Goal: Book appointment/travel/reservation

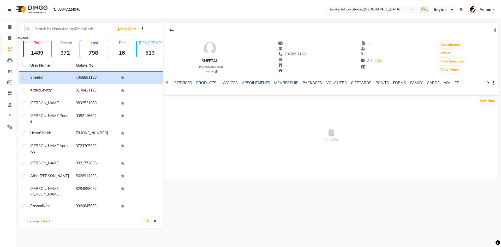
click at [11, 35] on span at bounding box center [9, 38] width 9 height 6
select select "service"
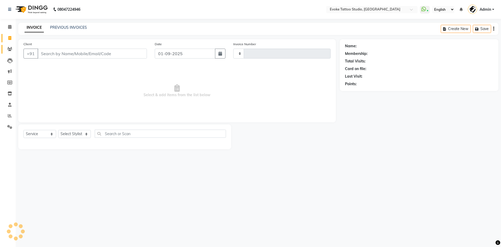
type input "0574"
click at [11, 46] on span at bounding box center [9, 49] width 9 height 6
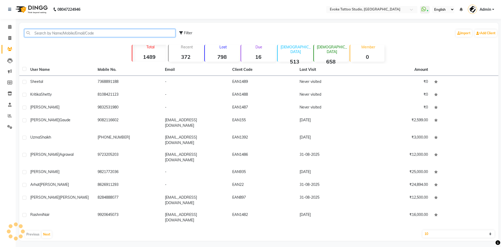
click at [45, 32] on input "text" at bounding box center [99, 33] width 151 height 8
paste input "98205 96657"
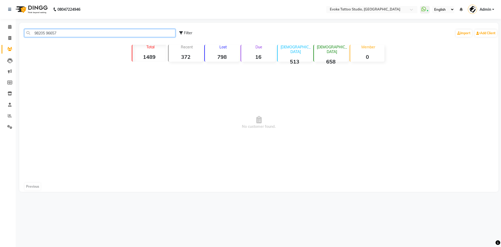
click at [47, 32] on input "98205 96657" at bounding box center [99, 33] width 151 height 8
drag, startPoint x: 66, startPoint y: 33, endPoint x: 0, endPoint y: 16, distance: 67.9
click at [0, 16] on app-home "08047224946 Select Location × Evoke Tattoo Studio, Andheri West WhatsApp Status…" at bounding box center [250, 99] width 501 height 199
type input "9820596657"
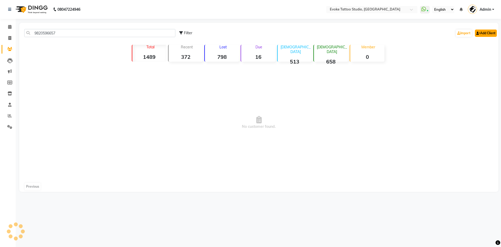
click at [487, 32] on link "Add Client" at bounding box center [486, 32] width 22 height 7
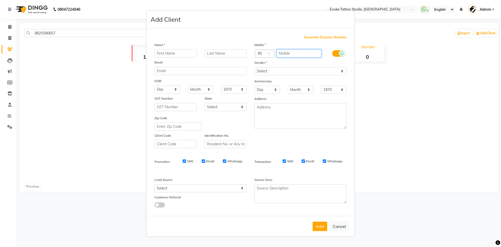
click at [283, 53] on input "text" at bounding box center [299, 53] width 45 height 8
paste input "9820596657"
type input "9820596657"
click at [163, 51] on input "text" at bounding box center [175, 53] width 42 height 8
type input "[PERSON_NAME]"
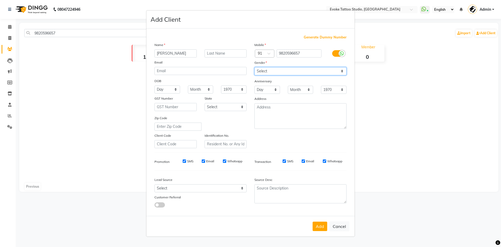
click at [263, 71] on select "Select [DEMOGRAPHIC_DATA] [DEMOGRAPHIC_DATA] Other Prefer Not To Say" at bounding box center [300, 71] width 92 height 8
select select "[DEMOGRAPHIC_DATA]"
click at [254, 67] on select "Select [DEMOGRAPHIC_DATA] [DEMOGRAPHIC_DATA] Other Prefer Not To Say" at bounding box center [300, 71] width 92 height 8
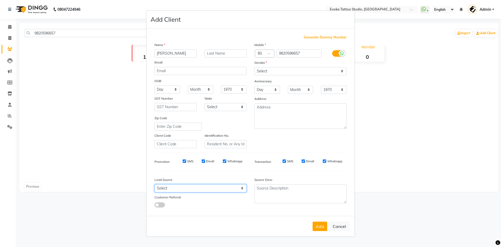
drag, startPoint x: 187, startPoint y: 190, endPoint x: 187, endPoint y: 184, distance: 5.7
click at [187, 190] on select "Select Walk-in Referral Internet Friend Word of Mouth Advertisement Facebook Ju…" at bounding box center [200, 188] width 92 height 8
select select "50824"
click at [154, 184] on select "Select Walk-in Referral Internet Friend Word of Mouth Advertisement Facebook Ju…" at bounding box center [200, 188] width 92 height 8
click at [319, 227] on button "Add" at bounding box center [320, 225] width 15 height 9
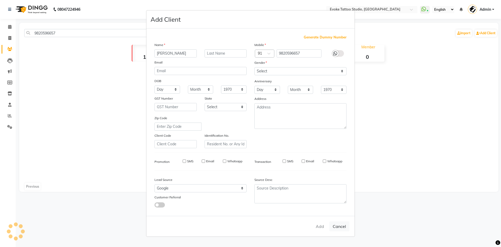
select select
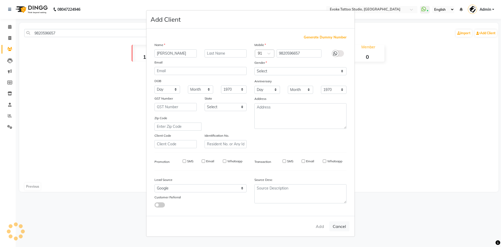
select select
checkbox input "false"
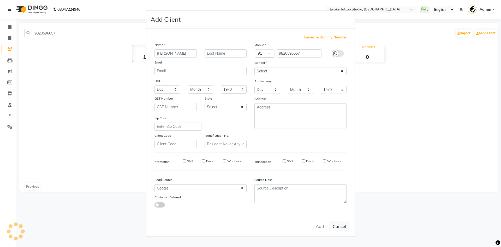
checkbox input "false"
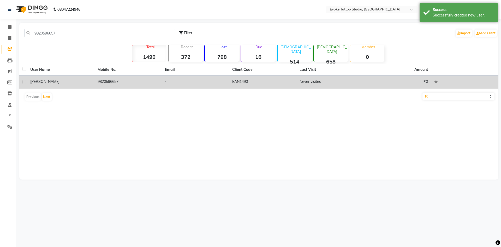
click at [155, 78] on td "9820596657" at bounding box center [127, 82] width 67 height 13
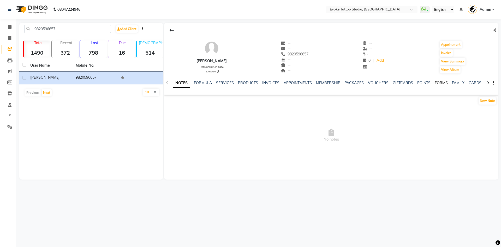
click at [438, 83] on link "FORMS" at bounding box center [441, 82] width 13 height 5
click at [167, 81] on icon at bounding box center [167, 83] width 2 height 4
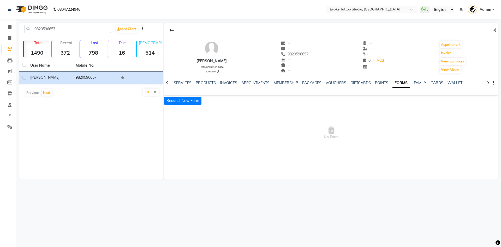
click at [167, 81] on icon at bounding box center [167, 83] width 2 height 4
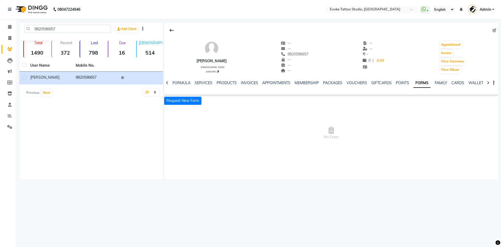
click at [167, 81] on icon at bounding box center [167, 83] width 2 height 4
click at [167, 81] on div "NOTES FORMULA SERVICES PRODUCTS INVOICES APPOINTMENTS MEMBERSHIP PACKAGES VOUCH…" at bounding box center [331, 83] width 334 height 18
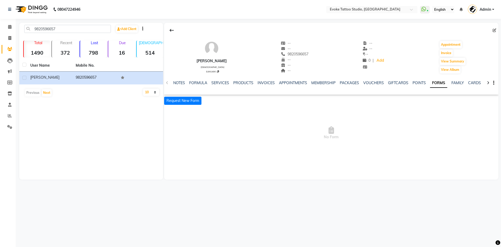
click at [167, 81] on div "NOTES FORMULA SERVICES PRODUCTS INVOICES APPOINTMENTS MEMBERSHIP PACKAGES VOUCH…" at bounding box center [331, 83] width 334 height 18
click at [234, 142] on span "No Form" at bounding box center [331, 133] width 334 height 52
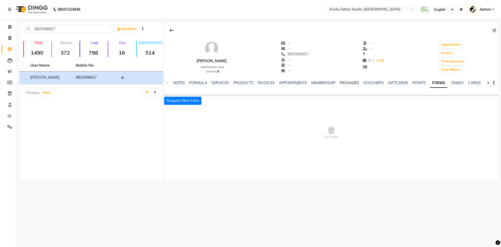
click at [345, 83] on link "PACKAGES" at bounding box center [349, 82] width 19 height 5
click at [167, 82] on icon at bounding box center [167, 83] width 2 height 4
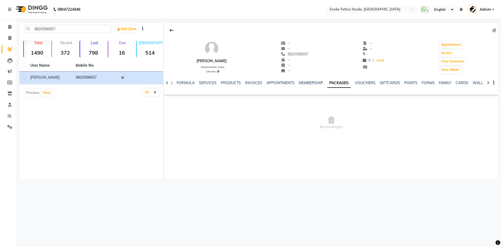
click at [167, 82] on icon at bounding box center [167, 83] width 2 height 4
click at [448, 44] on button "Appointment" at bounding box center [451, 44] width 22 height 7
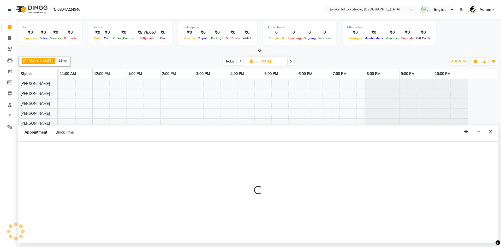
type input "01-09-2025"
select select "tentative"
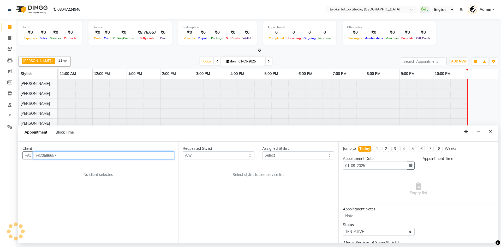
select select "720"
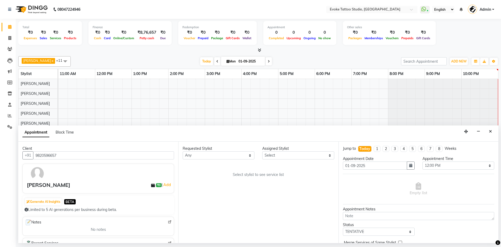
click at [230, 62] on span "Mon" at bounding box center [231, 61] width 12 height 4
select select "9"
select select "2025"
click at [251, 96] on span "5" at bounding box center [249, 94] width 8 height 8
type input "[DATE]"
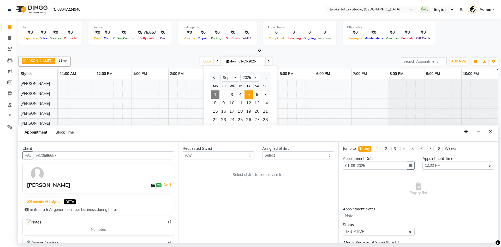
type input "[DATE]"
select select "720"
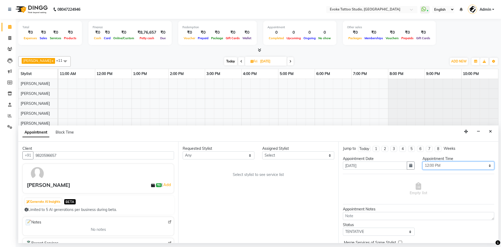
click at [444, 166] on select "Select 12:00 PM 12:30 PM 01:00 PM 01:30 PM 02:00 PM 02:30 PM 03:00 PM 03:30 PM …" at bounding box center [458, 165] width 72 height 8
click at [410, 165] on icon "button" at bounding box center [410, 165] width 3 height 4
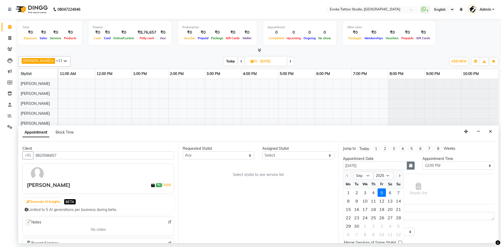
click at [410, 165] on icon "button" at bounding box center [410, 165] width 3 height 4
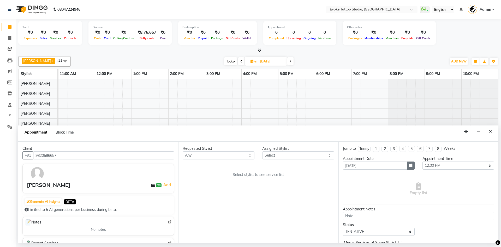
click at [410, 165] on icon "button" at bounding box center [410, 165] width 3 height 4
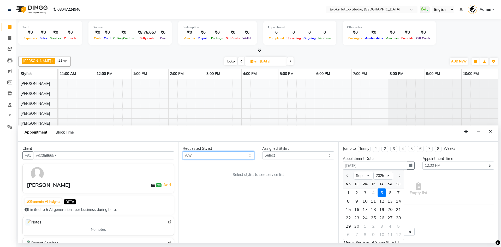
click at [215, 154] on select "Any [PERSON_NAME] Dingg Support [PERSON_NAME] [PERSON_NAME] [PERSON_NAME] old s…" at bounding box center [219, 155] width 72 height 8
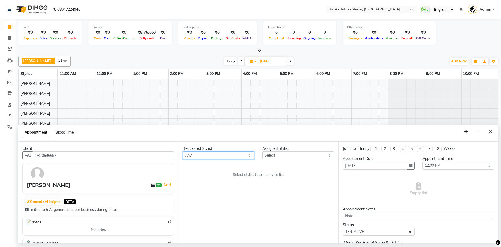
click at [209, 157] on select "Any [PERSON_NAME] Dingg Support [PERSON_NAME] [PERSON_NAME] [PERSON_NAME] old s…" at bounding box center [219, 155] width 72 height 8
select select "68898"
click at [183, 151] on select "Any [PERSON_NAME] Dingg Support [PERSON_NAME] [PERSON_NAME] [PERSON_NAME] old s…" at bounding box center [219, 155] width 72 height 8
select select "68898"
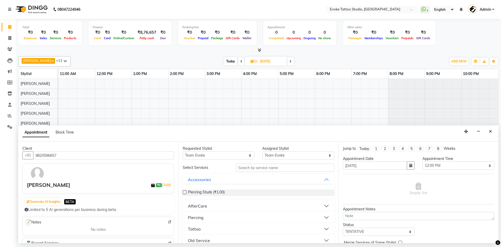
click at [211, 225] on button "Tattoo" at bounding box center [258, 228] width 147 height 9
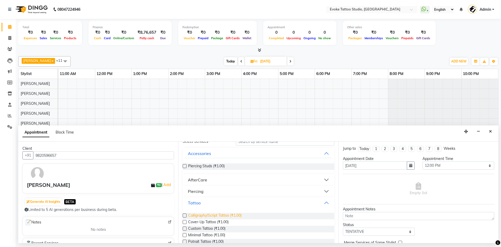
scroll to position [78, 0]
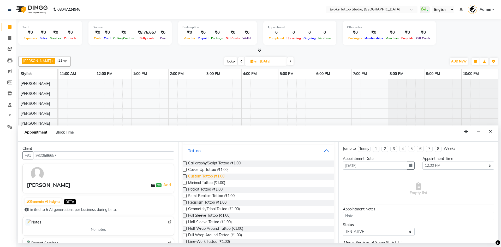
click at [206, 176] on span "Custom Tattoo (₹1.00)" at bounding box center [206, 176] width 37 height 7
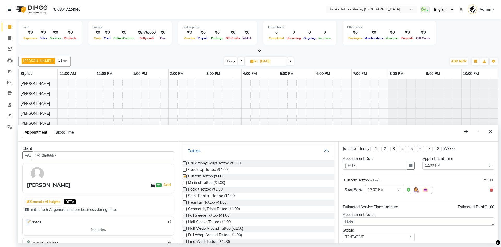
checkbox input "false"
click at [381, 189] on input "text" at bounding box center [379, 188] width 23 height 5
click at [412, 165] on button "button" at bounding box center [411, 165] width 8 height 8
click at [384, 194] on div "5" at bounding box center [382, 192] width 8 height 8
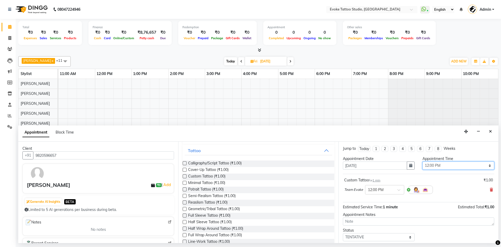
click at [459, 166] on select "Select 12:00 PM 12:30 PM 01:00 PM 01:30 PM 02:00 PM 02:30 PM 03:00 PM 03:30 PM …" at bounding box center [458, 165] width 72 height 8
select select "930"
click at [422, 161] on select "Select 12:00 PM 12:30 PM 01:00 PM 01:30 PM 02:00 PM 02:30 PM 03:00 PM 03:30 PM …" at bounding box center [458, 165] width 72 height 8
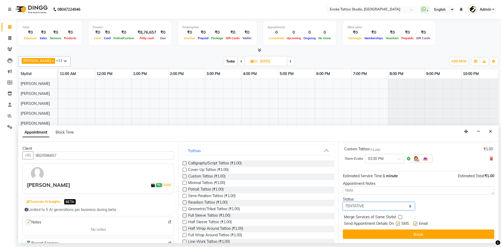
click at [401, 208] on select "Select TENTATIVE CONFIRM UPCOMING" at bounding box center [379, 206] width 72 height 8
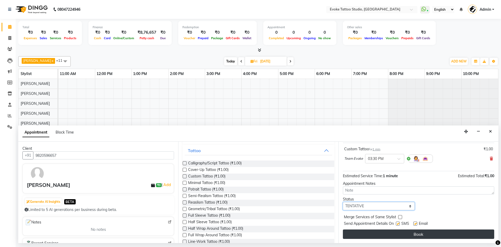
select select "confirm booking"
click at [343, 202] on select "Select TENTATIVE CONFIRM UPCOMING" at bounding box center [379, 206] width 72 height 8
click at [417, 231] on button "Book" at bounding box center [418, 233] width 151 height 9
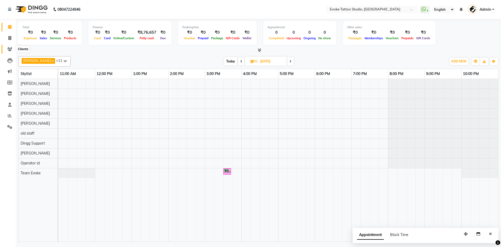
click at [9, 51] on span at bounding box center [9, 49] width 9 height 6
